Goal: Information Seeking & Learning: Learn about a topic

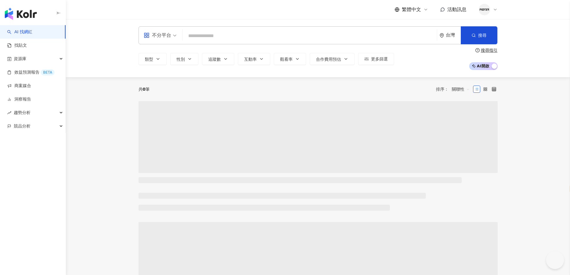
select select "*****"
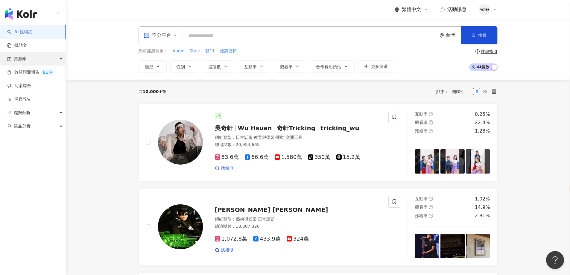
click at [38, 57] on div "資源庫" at bounding box center [33, 58] width 66 height 13
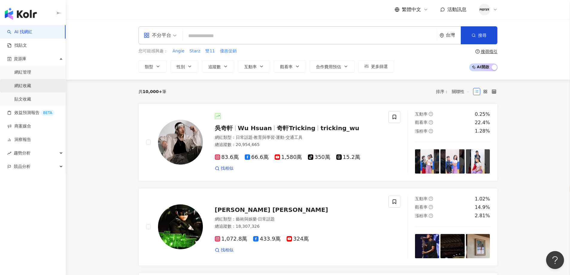
click at [31, 87] on link "網紅收藏" at bounding box center [22, 86] width 17 height 6
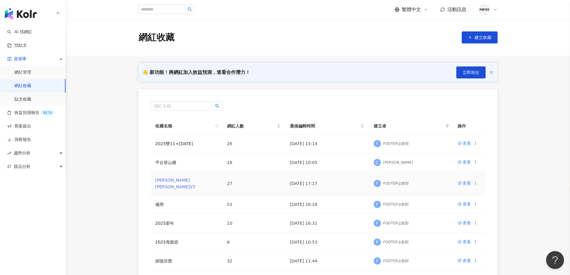
click at [171, 182] on link "哈利波特V2" at bounding box center [175, 183] width 40 height 11
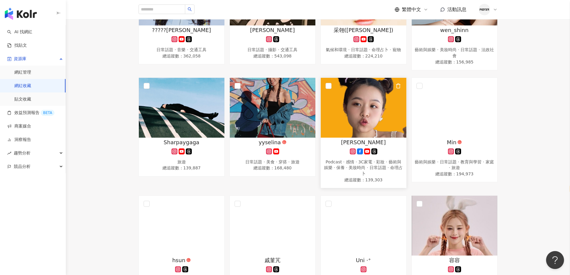
scroll to position [329, 0]
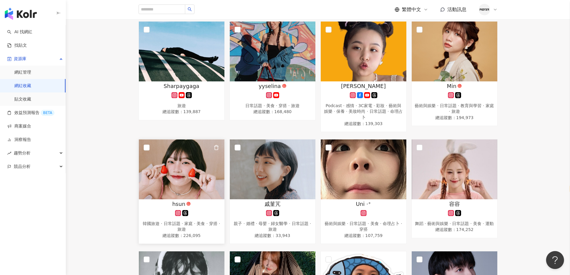
click at [205, 178] on img at bounding box center [182, 170] width 86 height 60
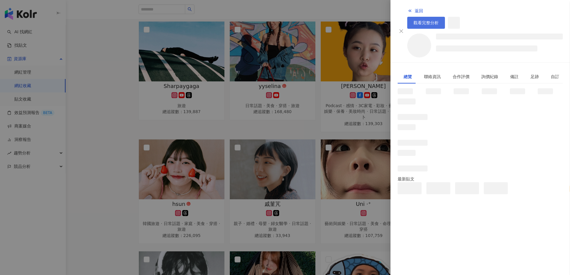
click at [439, 20] on span "觀看完整分析" at bounding box center [426, 22] width 25 height 5
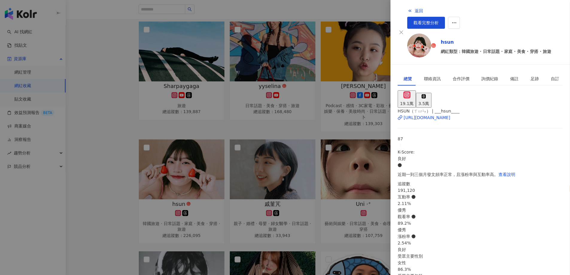
click at [276, 170] on div at bounding box center [285, 137] width 570 height 275
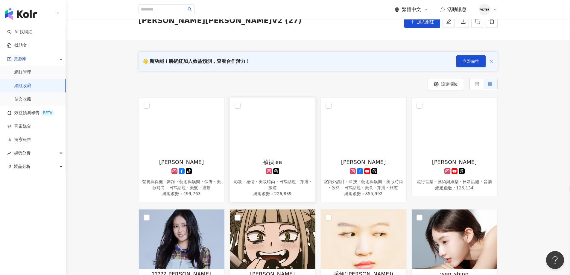
scroll to position [0, 0]
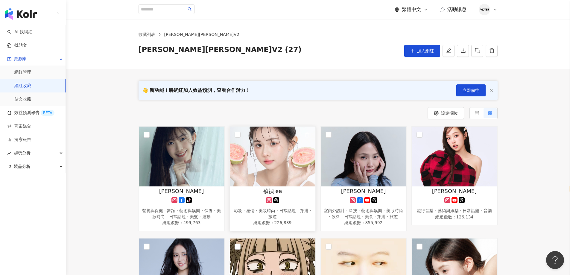
click at [266, 183] on img at bounding box center [273, 157] width 86 height 60
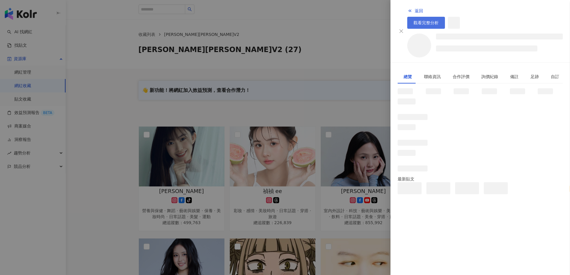
click at [439, 20] on span "觀看完整分析" at bounding box center [426, 22] width 25 height 5
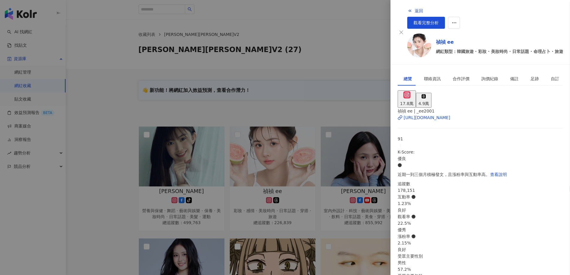
click at [332, 102] on div at bounding box center [285, 137] width 570 height 275
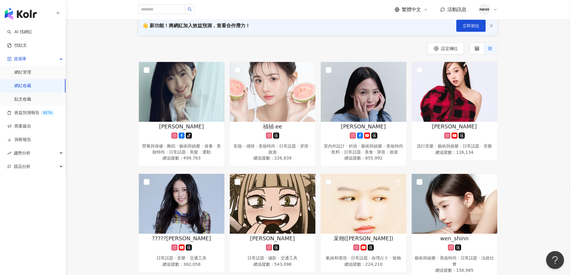
scroll to position [30, 0]
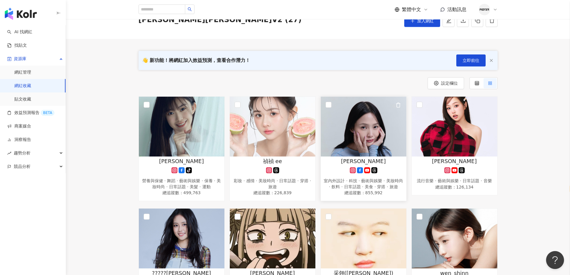
click at [365, 172] on icon at bounding box center [367, 170] width 6 height 6
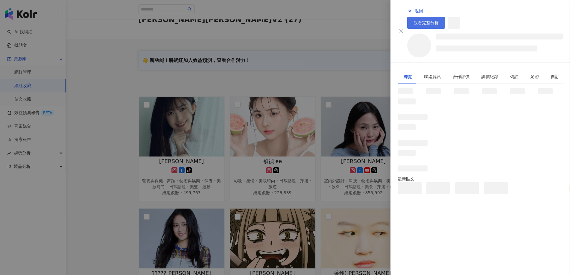
click at [439, 20] on span "觀看完整分析" at bounding box center [426, 22] width 25 height 5
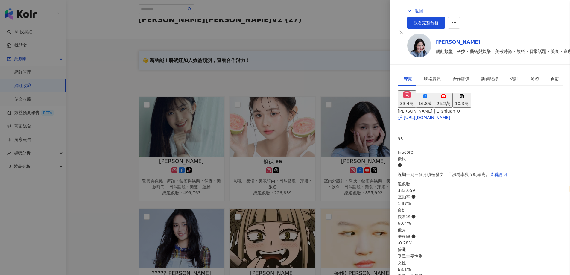
click at [246, 125] on div at bounding box center [285, 137] width 570 height 275
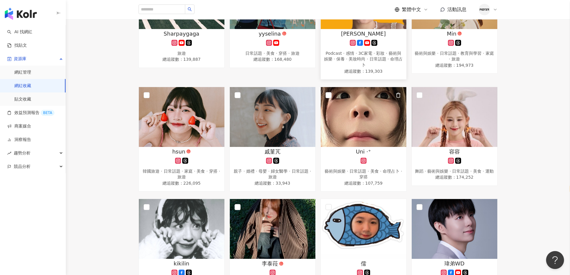
scroll to position [389, 0]
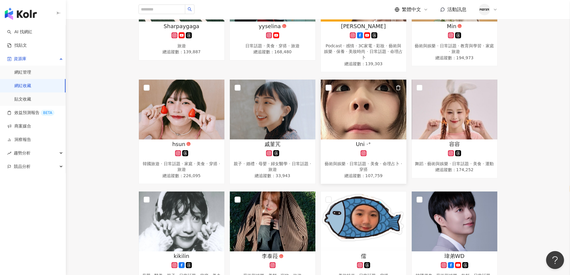
click at [384, 171] on div "藝術與娛樂 · 日常話題 · 美食 · 命理占卜 · 穿搭" at bounding box center [364, 167] width 80 height 12
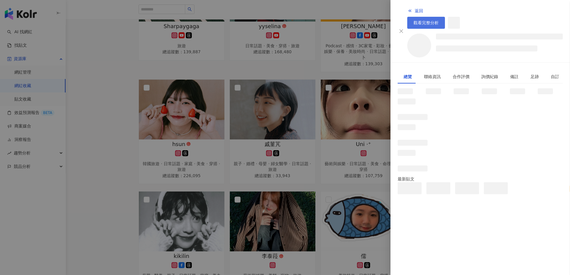
click at [439, 20] on span "觀看完整分析" at bounding box center [426, 22] width 25 height 5
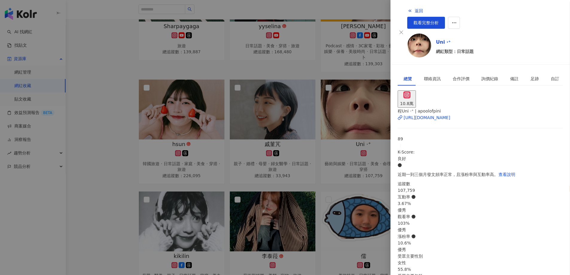
click at [84, 155] on div at bounding box center [285, 137] width 570 height 275
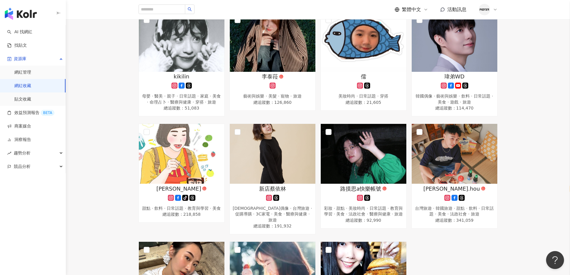
scroll to position [419, 0]
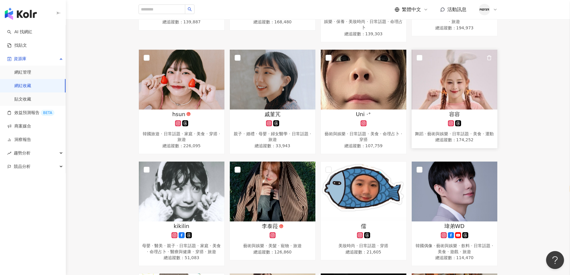
click at [431, 125] on div at bounding box center [455, 123] width 80 height 6
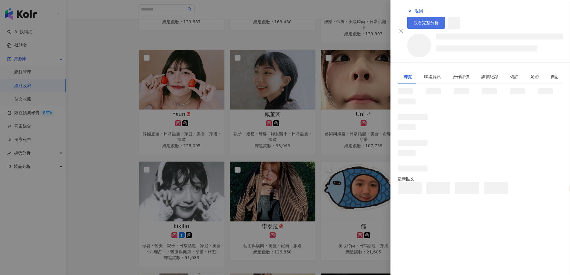
click at [439, 20] on span "觀看完整分析" at bounding box center [426, 22] width 25 height 5
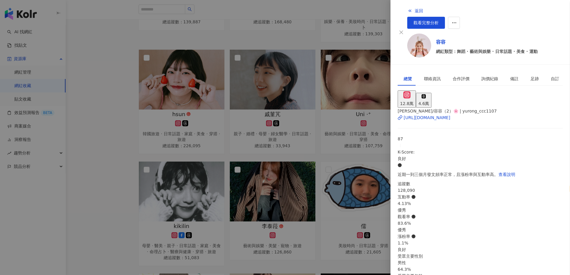
click at [224, 90] on div at bounding box center [285, 137] width 570 height 275
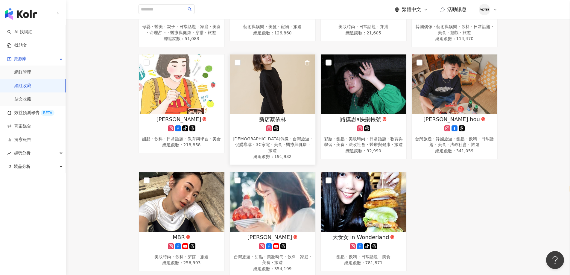
scroll to position [539, 0]
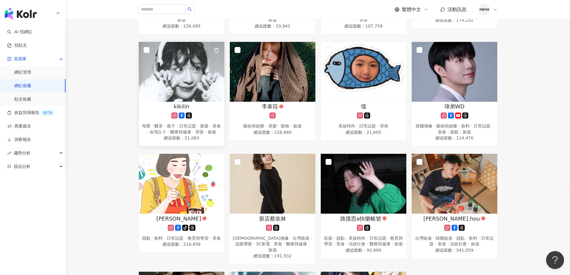
click at [171, 108] on div "kikilin" at bounding box center [182, 106] width 80 height 7
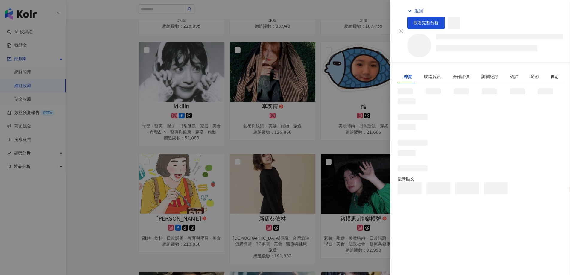
click at [528, 16] on div "返回 觀看完整分析" at bounding box center [485, 17] width 156 height 24
click at [445, 17] on link "觀看完整分析" at bounding box center [426, 23] width 38 height 12
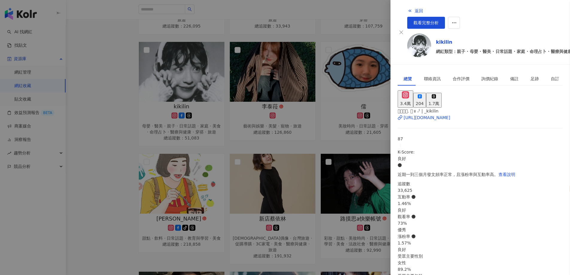
click at [243, 143] on div at bounding box center [285, 137] width 570 height 275
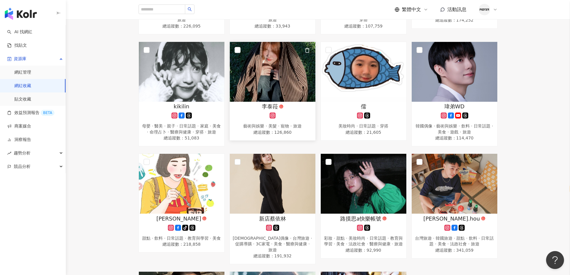
click at [272, 105] on link "李泰菈 藝術與娛樂 · 美髮 · 寵物 · 旅遊 總追蹤數 ： 126,860" at bounding box center [273, 91] width 86 height 99
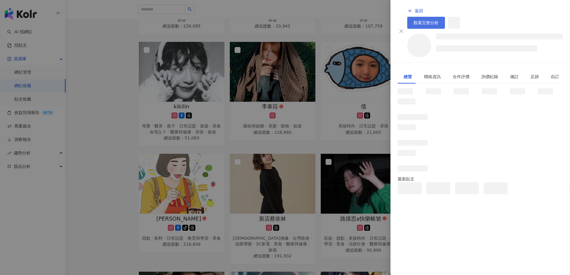
click at [439, 20] on span "觀看完整分析" at bounding box center [426, 22] width 25 height 5
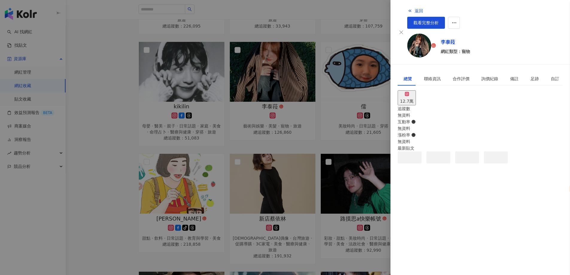
click at [231, 130] on div at bounding box center [285, 137] width 570 height 275
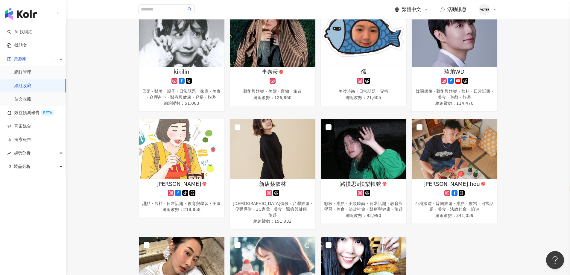
scroll to position [569, 0]
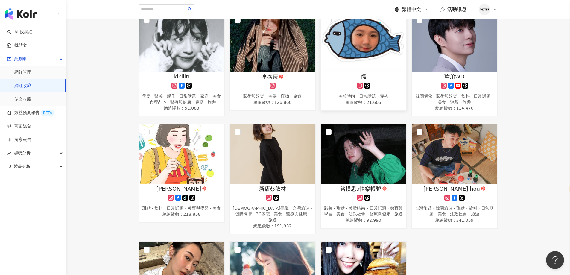
click at [380, 68] on img at bounding box center [364, 42] width 86 height 60
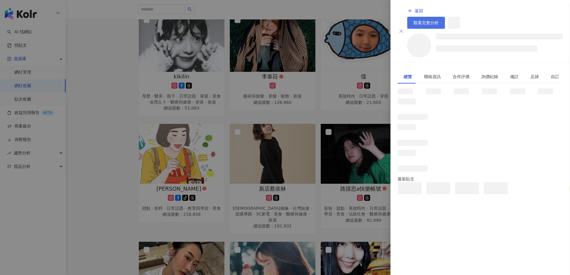
click at [445, 17] on link "觀看完整分析" at bounding box center [426, 23] width 38 height 12
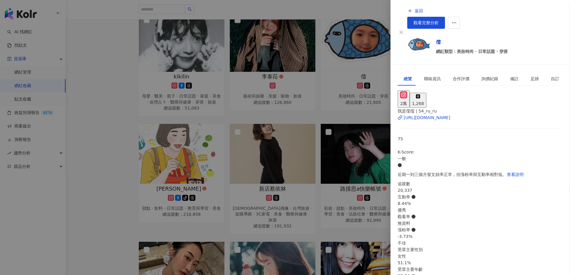
click at [266, 128] on div at bounding box center [285, 137] width 570 height 275
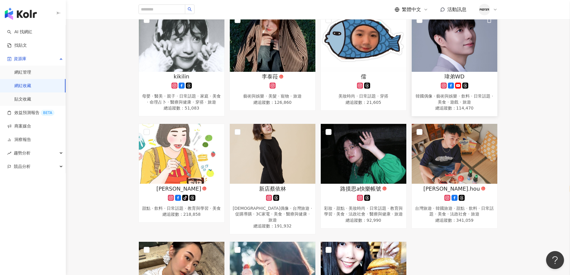
click at [449, 85] on div "瑋弟WD 韓國偶像 · 藝術與娛樂 · 飲料 · 日常話題 · 美食 · 遊戲 · 旅遊 總追蹤數 ： 114,470" at bounding box center [455, 92] width 86 height 39
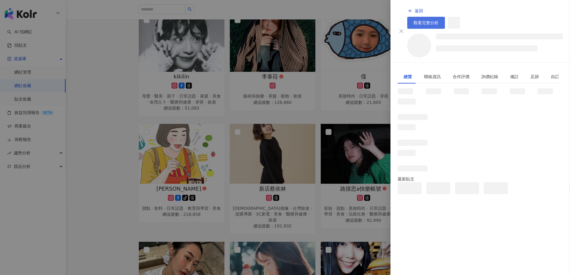
click at [439, 20] on span "觀看完整分析" at bounding box center [426, 22] width 25 height 5
click at [262, 131] on div at bounding box center [285, 137] width 570 height 275
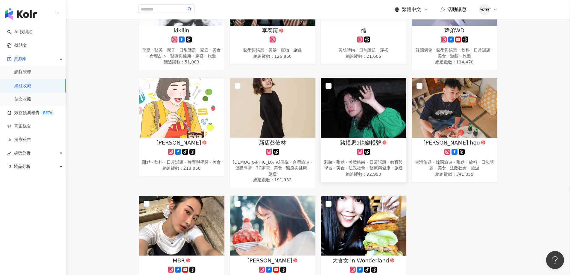
scroll to position [659, 0]
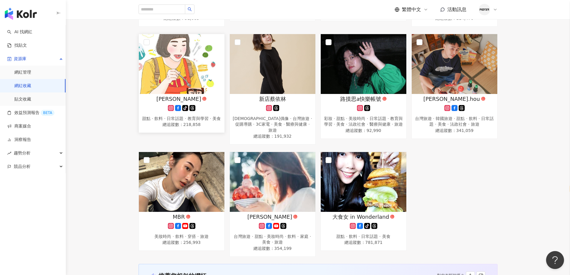
click at [200, 122] on div "Sammy山米 tiktok-icon 甜點 · 飲料 · 日常話題 · 教育與學習 · 美食 總追蹤數 ： 218,858" at bounding box center [182, 112] width 86 height 34
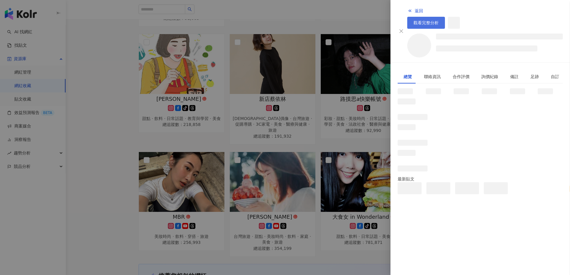
click at [445, 17] on link "觀看完整分析" at bounding box center [426, 23] width 38 height 12
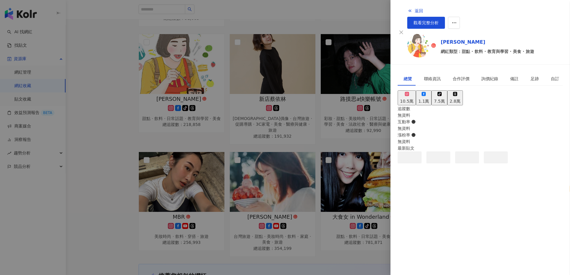
click at [284, 178] on div at bounding box center [285, 137] width 570 height 275
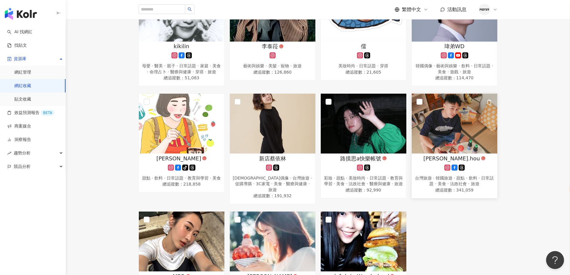
scroll to position [599, 0]
click at [260, 163] on span "新店蔡依林" at bounding box center [272, 158] width 27 height 7
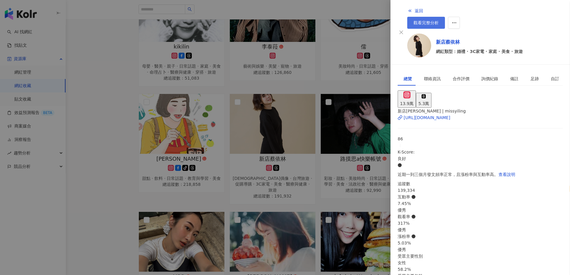
click at [445, 17] on link "觀看完整分析" at bounding box center [426, 23] width 38 height 12
click at [326, 123] on div at bounding box center [285, 137] width 570 height 275
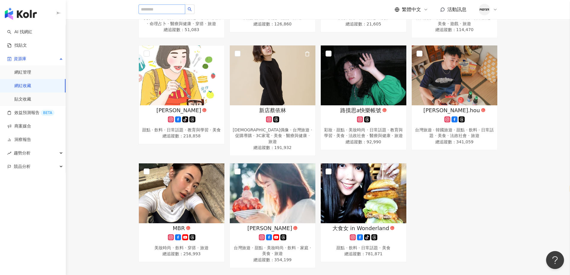
scroll to position [659, 0]
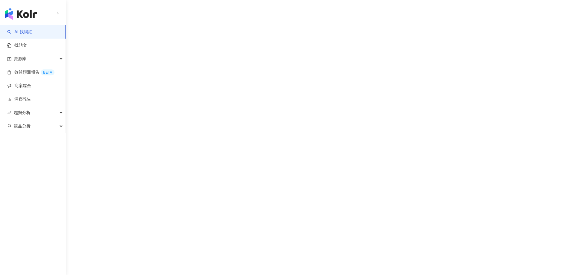
select select "*****"
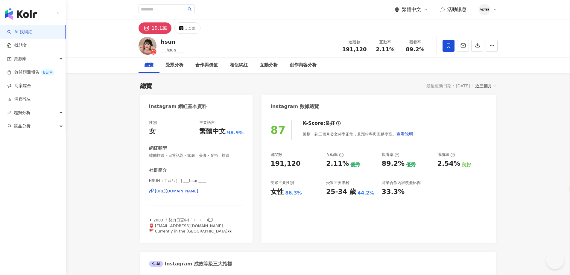
drag, startPoint x: 169, startPoint y: 99, endPoint x: 165, endPoint y: 102, distance: 4.7
click at [169, 99] on div "Instagram 網紅基本資料 性別 女 主要語言 繁體中文 98.9% 網紅類型 韓國旅遊 · 日常話題 · 家庭 · 美食 · 穿搭 · 旅遊 社群簡介…" at bounding box center [196, 169] width 113 height 149
click at [169, 189] on div "https://www.instagram.com/___hsun____/" at bounding box center [176, 191] width 43 height 5
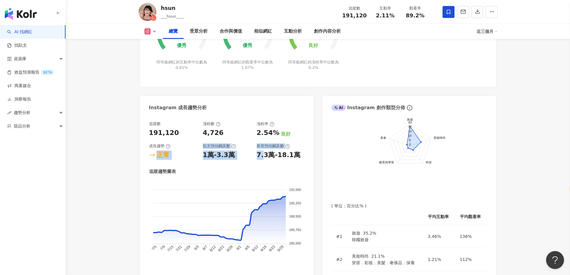
drag, startPoint x: 199, startPoint y: 142, endPoint x: 264, endPoint y: 154, distance: 66.3
click at [264, 154] on div "追蹤數 191,120 漲粉數 4,726 漲粉率 2.54% 良好 成長趨勢 正常 貼文預估觸及數 1萬-3.3萬 影音預估觸及數 7.3萬-18.1萬" at bounding box center [227, 140] width 156 height 38
click at [472, 148] on foreignobject at bounding box center [410, 148] width 156 height 78
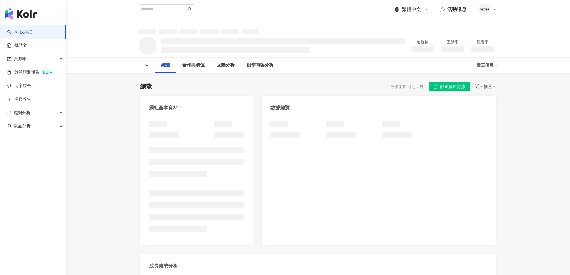
click at [462, 89] on span "解鎖最新數據" at bounding box center [452, 87] width 25 height 10
select select "*****"
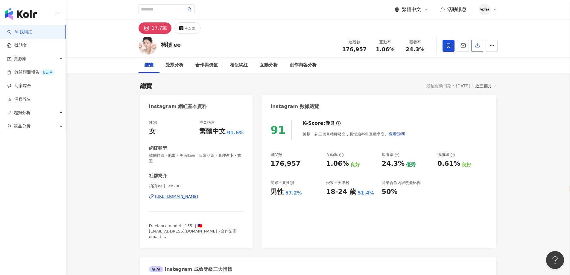
click at [477, 49] on button "button" at bounding box center [478, 46] width 12 height 12
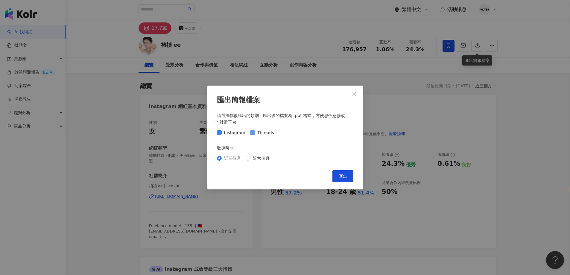
click at [267, 130] on span "Threads" at bounding box center [266, 132] width 22 height 7
click at [343, 174] on span "匯出" at bounding box center [343, 176] width 8 height 5
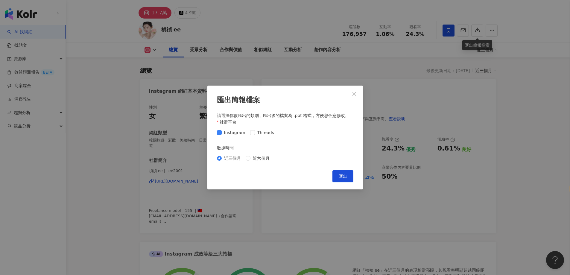
scroll to position [30, 0]
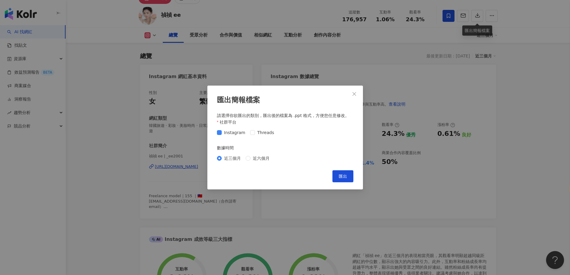
click at [418, 171] on div "匯出簡報檔案 請選擇你欲匯出的類別，匯出後的檔案為 .ppt 格式，方便您任意修改。 社群平台 Instagram Threads 數據時間 近三個月 近六個…" at bounding box center [285, 137] width 570 height 275
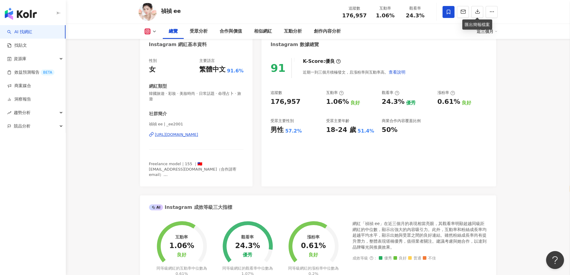
scroll to position [60, 0]
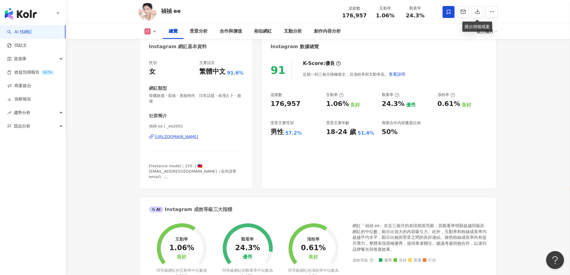
click at [199, 137] on div "https://www.instagram.com/_ee2001/" at bounding box center [176, 136] width 43 height 5
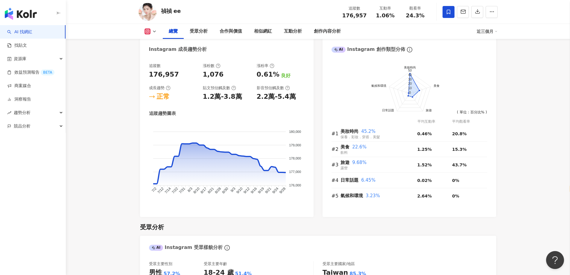
scroll to position [269, 0]
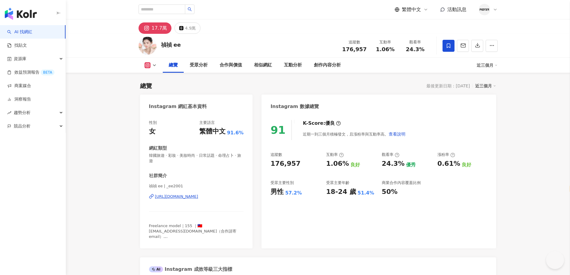
select select "*****"
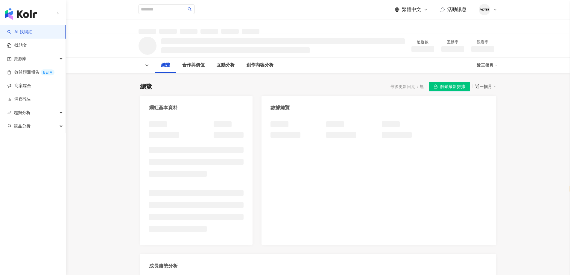
select select "*****"
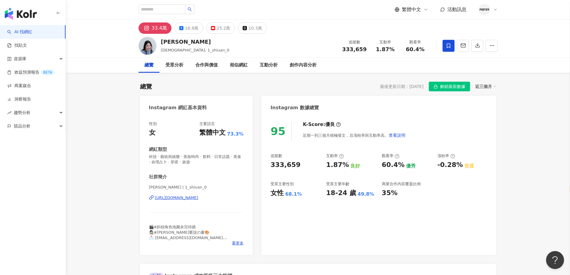
click at [494, 136] on div "95 K-Score : 優良 近期一到三個月積極發文，且漲粉率與互動率高。 查看說明 追蹤數 333,659 互動率 1.87% 良好 觀看率 60.4% …" at bounding box center [379, 185] width 234 height 140
click at [434, 90] on button "解鎖最新數據" at bounding box center [449, 87] width 41 height 10
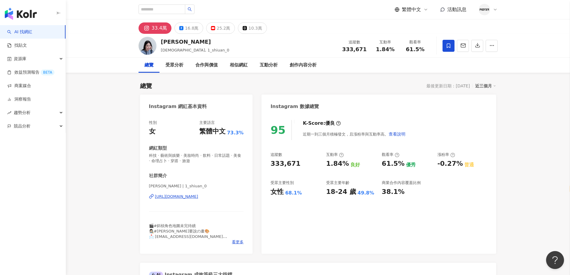
click at [337, 3] on div "繁體中文 活動訊息" at bounding box center [318, 9] width 359 height 19
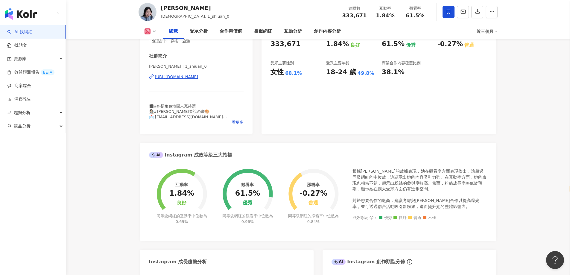
scroll to position [30, 0]
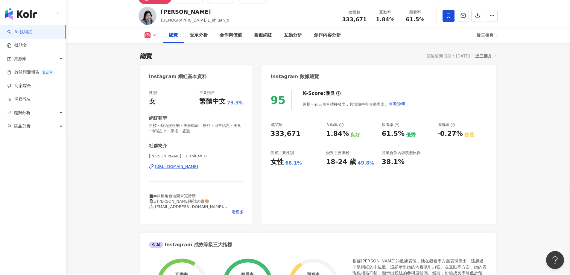
click at [409, 88] on div "95 K-Score : 優良 近期一到三個月積極發文，且漲粉率與互動率高。 查看說明 追蹤數 333,671 互動率 1.84% 良好 觀看率 61.5% …" at bounding box center [379, 154] width 234 height 140
click at [478, 16] on icon "button" at bounding box center [478, 15] width 4 height 4
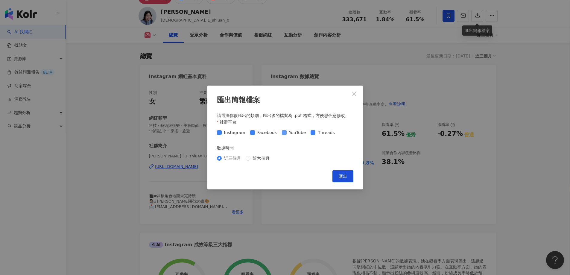
click at [287, 131] on span "YouTube" at bounding box center [298, 132] width 22 height 7
click at [316, 131] on span "Threads" at bounding box center [327, 132] width 22 height 7
click at [342, 177] on span "匯出" at bounding box center [343, 176] width 8 height 5
click at [384, 175] on div "匯出簡報檔案 請選擇你欲匯出的類別，匯出後的檔案為 .ppt 格式，方便您任意修改。 社群平台 Instagram Facebook YouTube Thre…" at bounding box center [285, 137] width 570 height 275
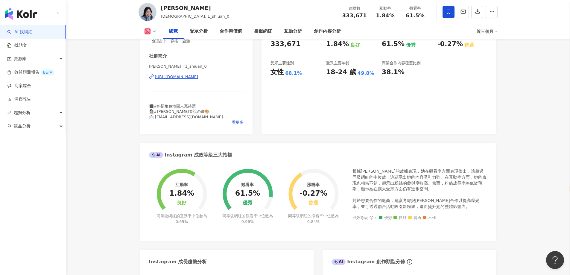
scroll to position [0, 0]
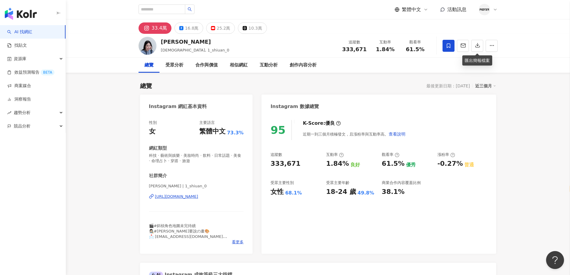
click at [199, 199] on div "https://www.instagram.com/1_shiuan_0/" at bounding box center [176, 196] width 43 height 5
click at [192, 22] on div "33.4萬 16.8萬 25.2萬 10.3萬" at bounding box center [318, 26] width 383 height 14
click at [190, 27] on div "16.8萬" at bounding box center [191, 28] width 13 height 8
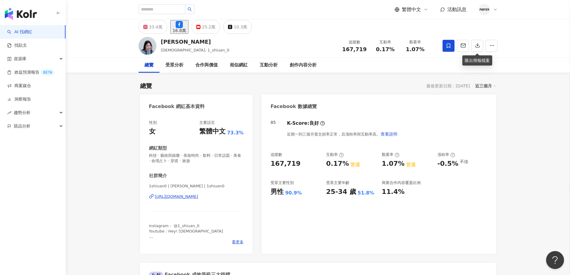
click at [199, 195] on div "https://www.facebook.com/1062502910484414" at bounding box center [176, 196] width 43 height 5
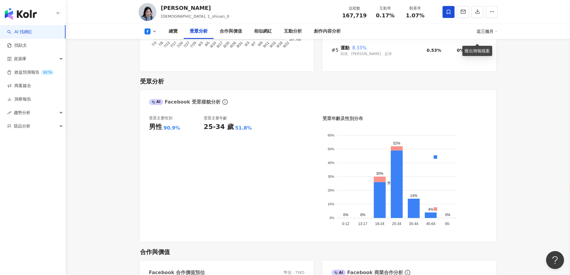
scroll to position [509, 0]
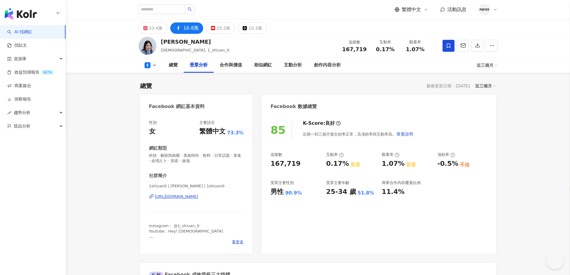
select select "*****"
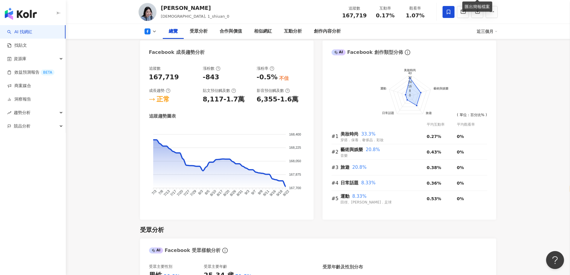
scroll to position [269, 0]
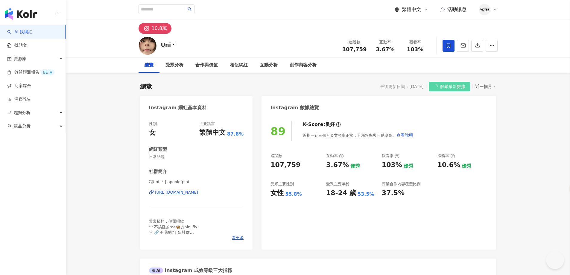
select select "*****"
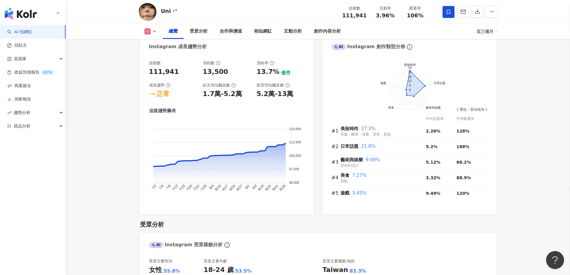
scroll to position [505, 0]
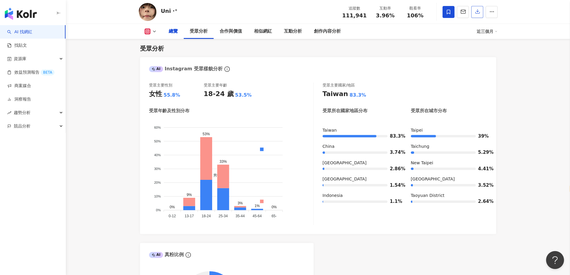
click at [480, 18] on button "button" at bounding box center [478, 12] width 12 height 12
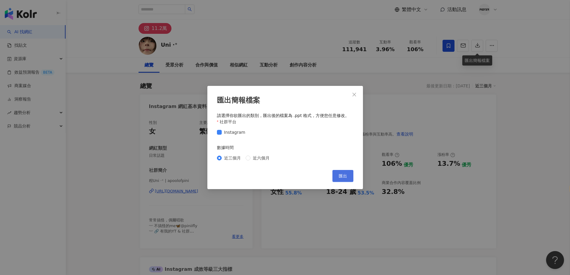
click at [341, 175] on span "匯出" at bounding box center [343, 176] width 8 height 5
click at [178, 192] on div "匯出簡報檔案 請選擇你欲匯出的類別，匯出後的檔案為 .ppt 格式，方便您任意修改。 社群平台 Instagram 數據時間 近三個月 近六個月 Cancel…" at bounding box center [285, 137] width 570 height 275
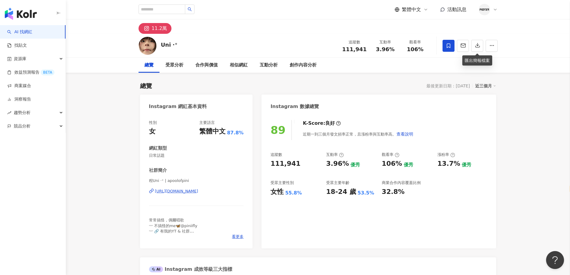
click at [178, 192] on div "https://www.instagram.com/apoolofpini/" at bounding box center [176, 191] width 43 height 5
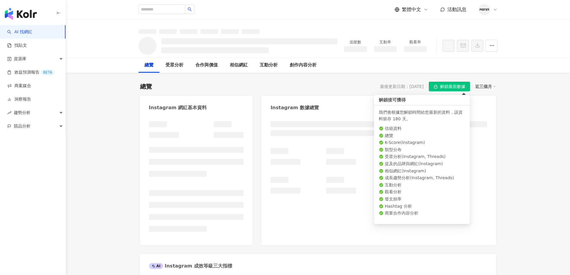
select select "*****"
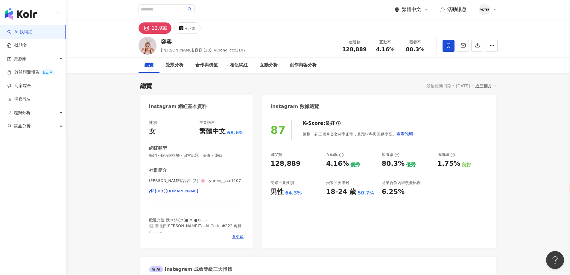
click at [199, 193] on div "[URL][DOMAIN_NAME]" at bounding box center [176, 191] width 43 height 5
click at [476, 45] on icon "button" at bounding box center [477, 45] width 5 height 5
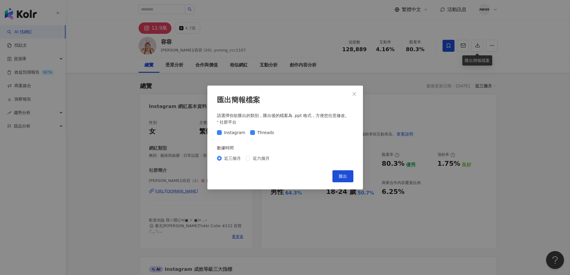
click at [253, 137] on div "Instagram Threads" at bounding box center [285, 133] width 137 height 10
drag, startPoint x: 255, startPoint y: 135, endPoint x: 271, endPoint y: 137, distance: 15.3
click at [255, 135] on span "Threads" at bounding box center [266, 132] width 22 height 7
click at [334, 181] on button "匯出" at bounding box center [343, 176] width 21 height 12
click at [93, 163] on div "匯出簡報檔案 請選擇你欲匯出的類別，匯出後的檔案為 .ppt 格式，方便您任意修改。 社群平台 Instagram Threads 數據時間 近三個月 近六個…" at bounding box center [285, 137] width 570 height 275
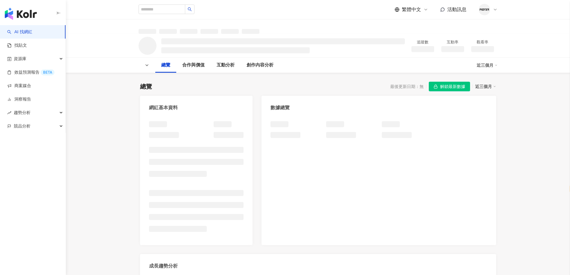
select select "*****"
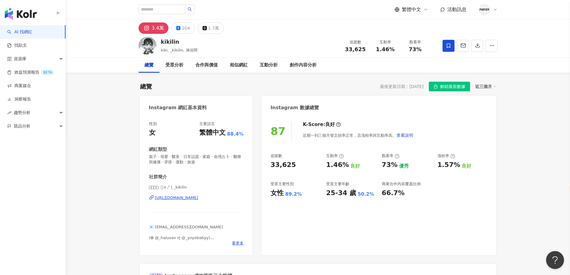
drag, startPoint x: 474, startPoint y: 124, endPoint x: 452, endPoint y: 94, distance: 37.1
click at [474, 124] on div "87 K-Score : 良好 近期一到三個月發文頻率正常，且漲粉率與互動率高。 查看說明" at bounding box center [379, 131] width 216 height 20
click at [446, 89] on span "解鎖最新數據" at bounding box center [452, 87] width 25 height 10
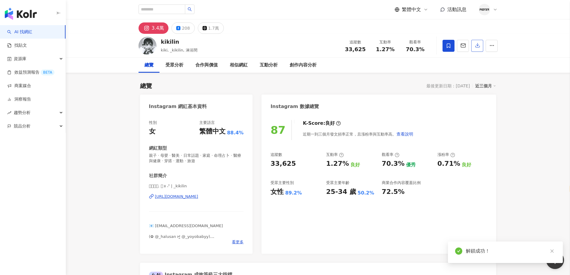
click at [478, 45] on icon "button" at bounding box center [478, 45] width 4 height 4
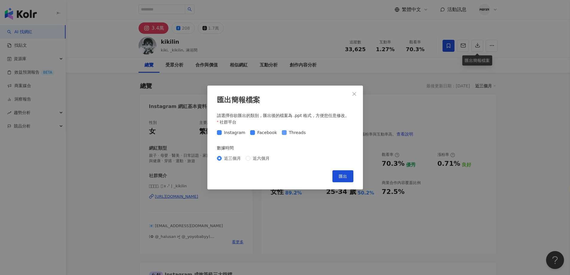
click at [289, 130] on span "Threads" at bounding box center [298, 132] width 22 height 7
click at [345, 177] on span "匯出" at bounding box center [343, 176] width 8 height 5
click at [278, 221] on div "匯出簡報檔案 請選擇你欲匯出的類別，匯出後的檔案為 .ppt 格式，方便您任意修改。 社群平台 Instagram Facebook Threads 數據時間…" at bounding box center [285, 137] width 570 height 275
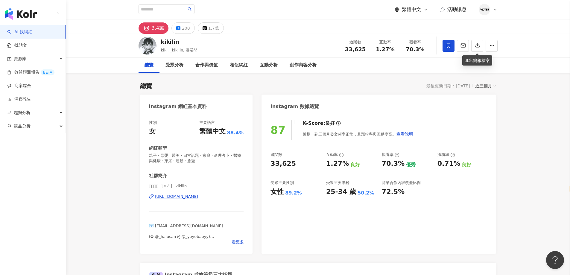
click at [199, 199] on div "https://www.instagram.com/_kikilin/" at bounding box center [176, 196] width 43 height 5
click at [183, 30] on div "208" at bounding box center [186, 28] width 8 height 8
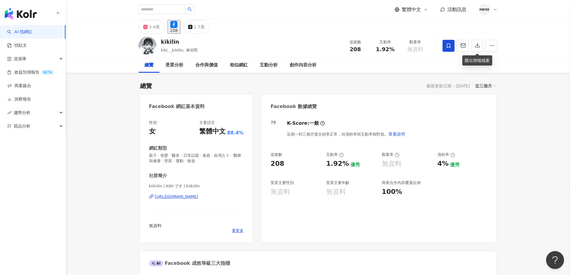
click at [194, 200] on div "kiikiilin | KIKI です | kiikiilin https://www.facebook.com/145293699486385" at bounding box center [196, 201] width 95 height 35
click at [194, 199] on div "https://www.facebook.com/145293699486385" at bounding box center [176, 196] width 43 height 5
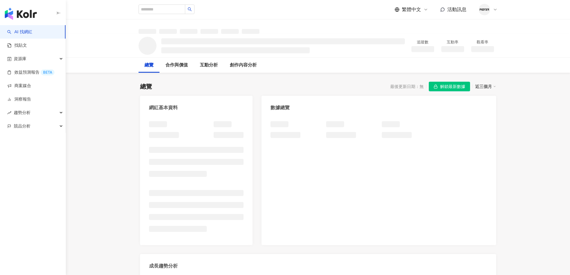
select select "*****"
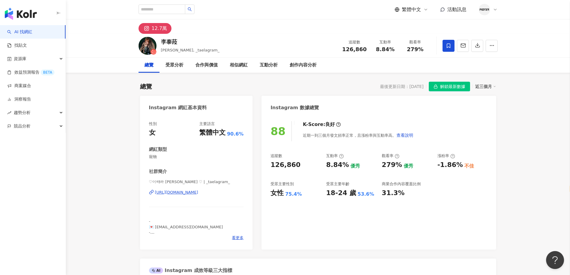
drag, startPoint x: 102, startPoint y: 40, endPoint x: 478, endPoint y: 21, distance: 376.5
click at [102, 40] on div "李泰菈 이태라, _taelagram_ 追蹤數 126,860 互動率 8.84% 觀看率 279%" at bounding box center [318, 46] width 504 height 24
click at [458, 86] on span "解鎖最新數據" at bounding box center [452, 87] width 25 height 10
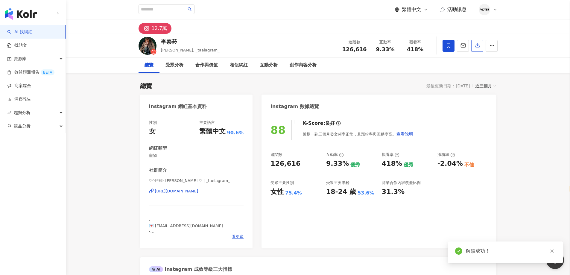
click at [474, 48] on button "button" at bounding box center [478, 46] width 12 height 12
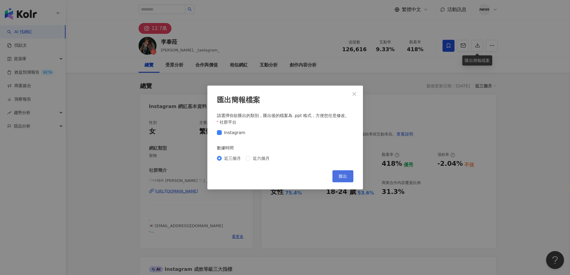
click at [343, 174] on span "匯出" at bounding box center [343, 176] width 8 height 5
click at [428, 123] on div "匯出簡報檔案 請選擇你欲匯出的類別，匯出後的檔案為 .ppt 格式，方便您任意修改。 社群平台 Instagram 數據時間 近三個月 近六個月 Cancel…" at bounding box center [285, 137] width 570 height 275
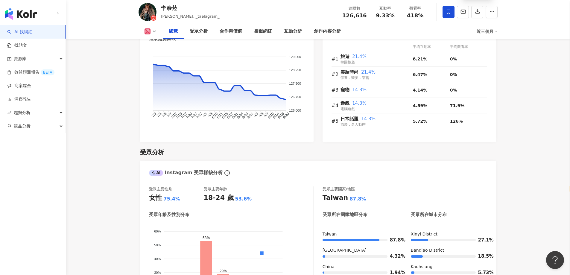
scroll to position [240, 0]
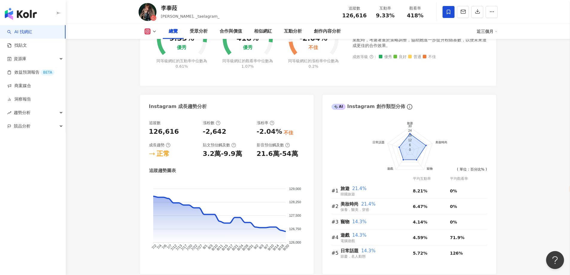
scroll to position [60, 0]
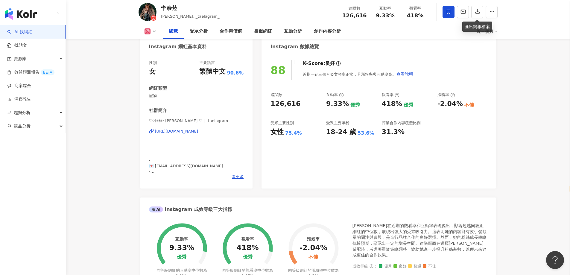
click at [199, 130] on div "https://www.instagram.com/_taelagram_/" at bounding box center [176, 131] width 43 height 5
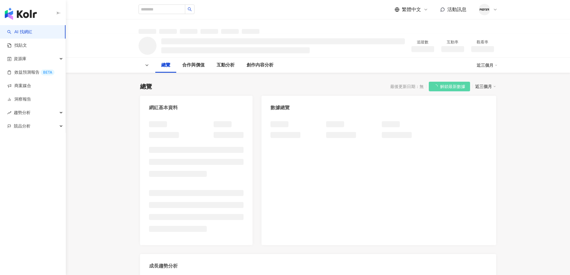
select select "*****"
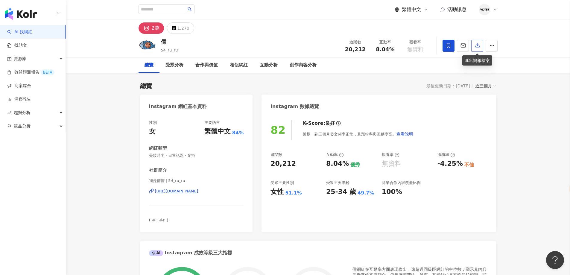
click at [481, 42] on button "button" at bounding box center [478, 46] width 12 height 12
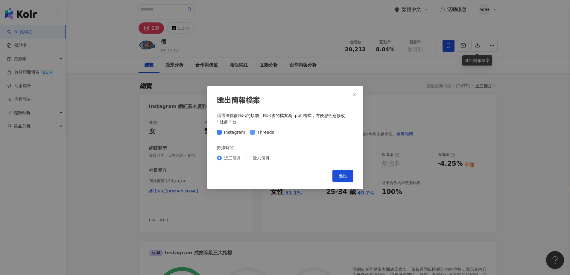
click at [260, 131] on span "Threads" at bounding box center [266, 132] width 22 height 7
click at [350, 173] on button "匯出" at bounding box center [343, 176] width 21 height 12
click at [296, 205] on div "匯出簡報檔案 請選擇你欲匯出的類別，匯出後的檔案為 .ppt 格式，方便您任意修改。 社群平台 Instagram Threads 數據時間 近三個月 近六個…" at bounding box center [285, 137] width 570 height 275
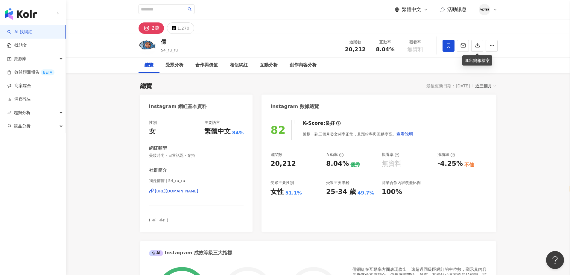
click at [181, 192] on div "https://www.instagram.com/54_ru_ru/" at bounding box center [176, 191] width 43 height 5
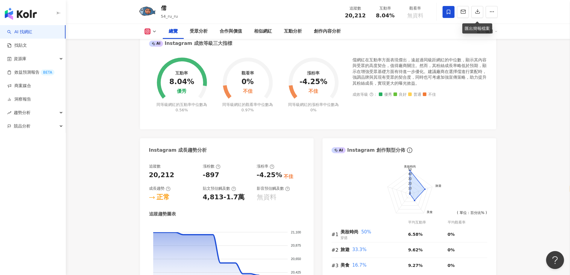
scroll to position [240, 0]
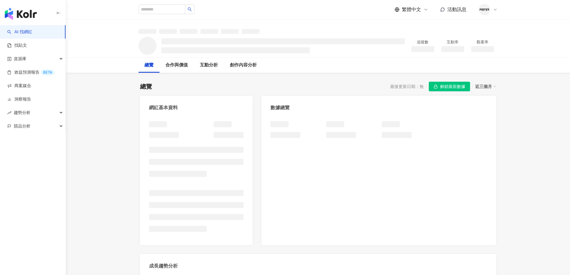
select select "*****"
click at [452, 90] on span "解鎖最新數據" at bounding box center [452, 87] width 25 height 10
click at [439, 88] on button "解鎖最新數據" at bounding box center [449, 87] width 41 height 10
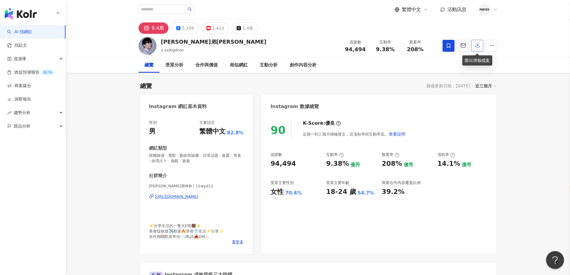
click at [477, 48] on icon "button" at bounding box center [477, 45] width 5 height 5
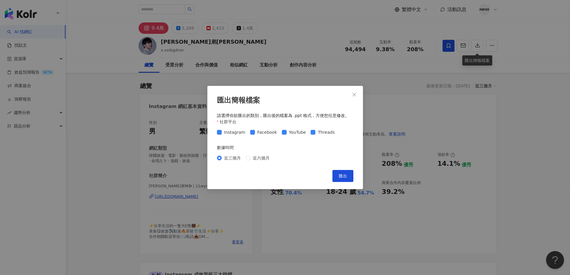
click at [290, 129] on div "Instagram Facebook YouTube Threads" at bounding box center [285, 133] width 137 height 10
click at [287, 132] on span "YouTube" at bounding box center [298, 132] width 22 height 7
click at [330, 132] on span "Threads" at bounding box center [327, 132] width 22 height 7
click at [348, 178] on button "匯出" at bounding box center [343, 176] width 21 height 12
click at [409, 123] on div "匯出簡報檔案 請選擇你欲匯出的類別，匯出後的檔案為 .ppt 格式，方便您任意修改。 社群平台 Instagram Facebook YouTube Thre…" at bounding box center [285, 137] width 570 height 275
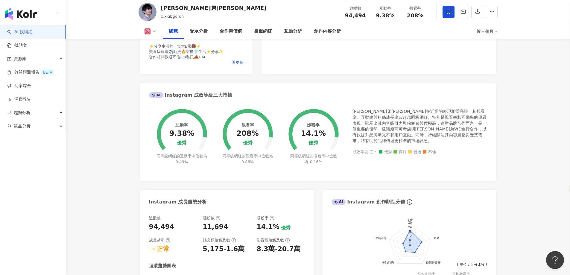
scroll to position [60, 0]
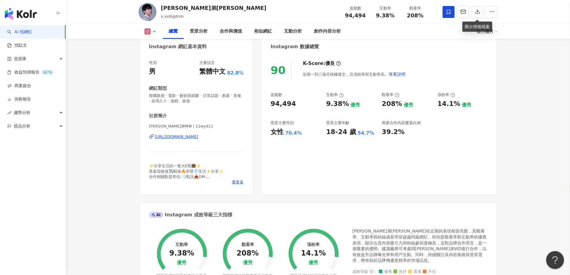
click at [195, 137] on div "https://www.instagram.com/11wyd11/" at bounding box center [176, 136] width 43 height 5
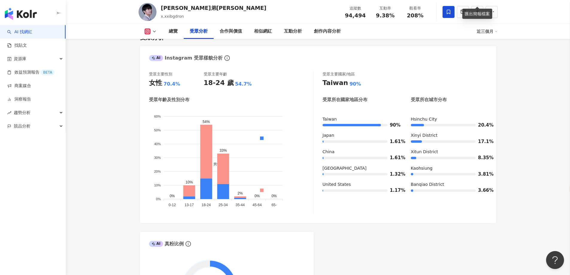
scroll to position [509, 0]
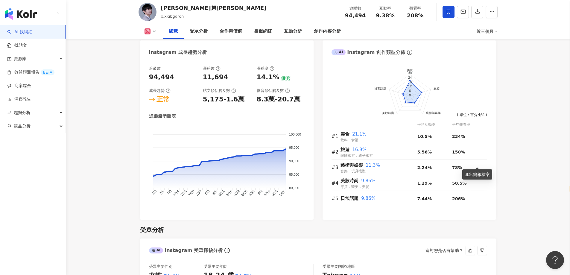
scroll to position [479, 0]
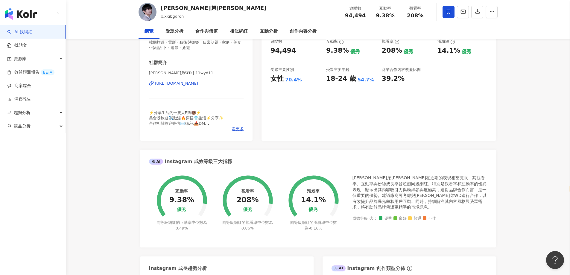
scroll to position [0, 0]
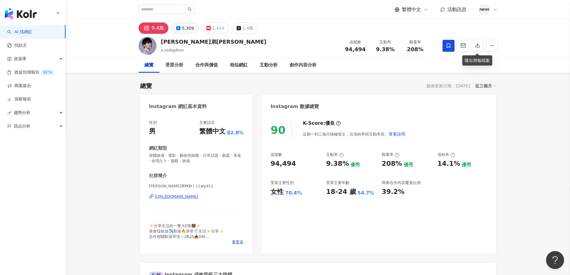
click at [177, 29] on icon at bounding box center [178, 28] width 4 height 4
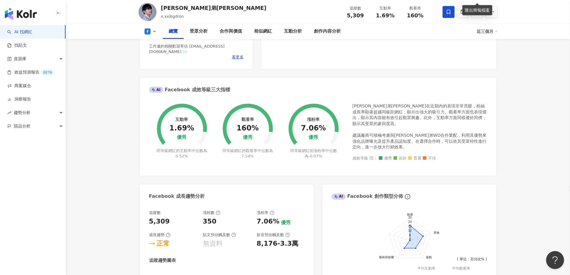
scroll to position [60, 0]
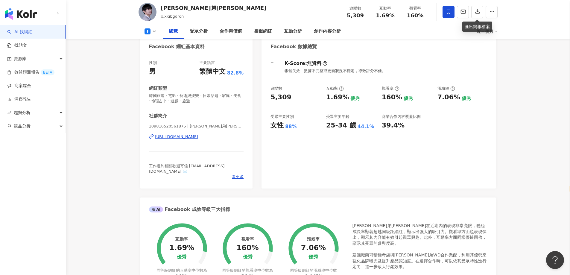
click at [182, 140] on div "109816520561875 | 瑋弟WD https://www.facebook.com/109816520561875" at bounding box center [196, 141] width 95 height 35
click at [182, 139] on div "https://www.facebook.com/109816520561875" at bounding box center [176, 136] width 43 height 5
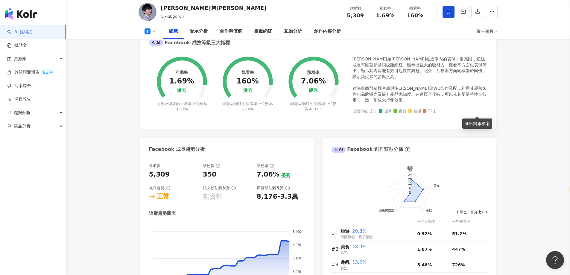
scroll to position [210, 0]
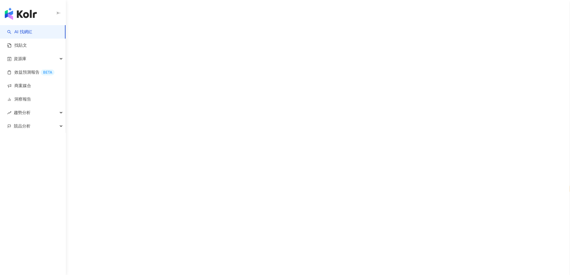
select select "*****"
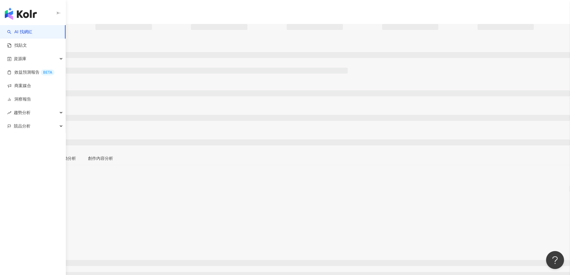
click at [37, 185] on span "解鎖最新數據" at bounding box center [23, 190] width 25 height 10
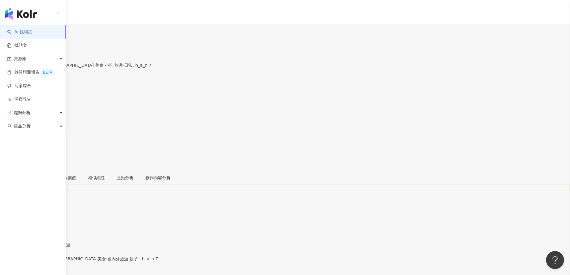
click at [53, 262] on div "[URL][DOMAIN_NAME]" at bounding box center [29, 264] width 47 height 5
click at [8, 151] on icon "button" at bounding box center [6, 153] width 4 height 4
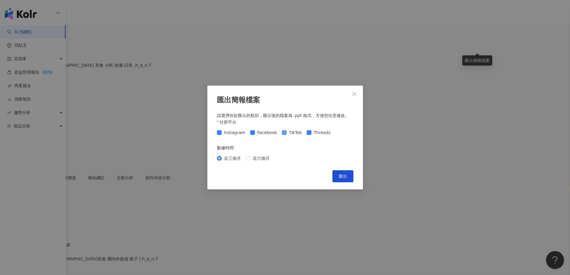
click at [282, 130] on label "TikTok" at bounding box center [293, 132] width 22 height 7
click at [312, 135] on span "Threads" at bounding box center [323, 132] width 22 height 7
click at [341, 174] on span "匯出" at bounding box center [343, 176] width 8 height 5
click at [451, 127] on div "匯出簡報檔案 請選擇你欲匯出的類別，匯出後的檔案為 .ppt 格式，方便您任意修改。 社群平台 Instagram Facebook TikTok Threa…" at bounding box center [285, 137] width 570 height 275
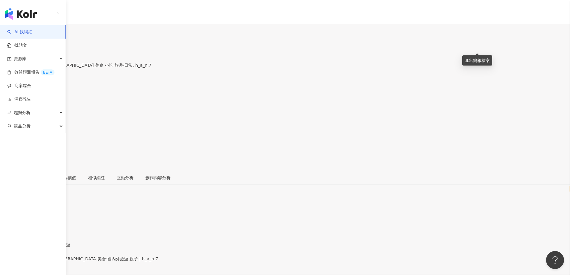
click at [31, 33] on div "1.1萬" at bounding box center [26, 35] width 11 height 5
click at [53, 262] on div "https://www.instagram.com/h_a_n.7/" at bounding box center [29, 264] width 47 height 5
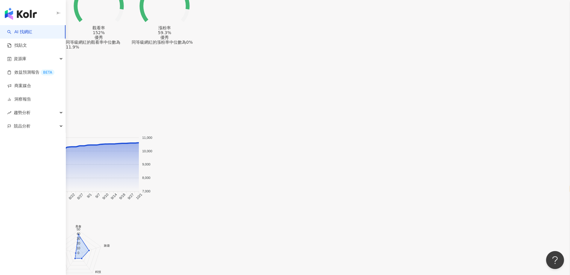
scroll to position [299, 0]
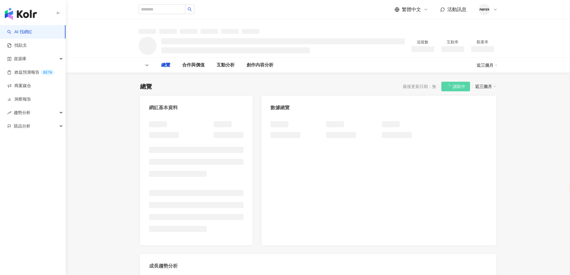
select select "*****"
